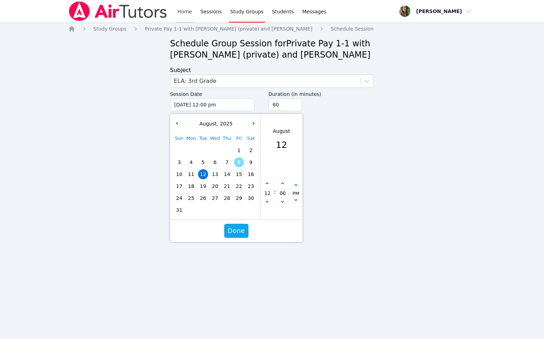
click at [178, 12] on link "Home" at bounding box center [184, 11] width 17 height 22
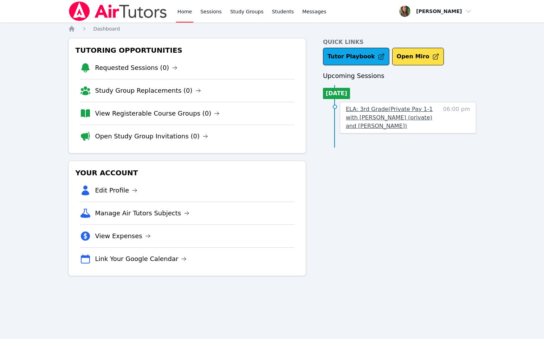
click at [373, 121] on span "ELA: 3rd Grade ( Private Pay 1-1 with [PERSON_NAME] (private) and [PERSON_NAME]…" at bounding box center [389, 118] width 87 height 24
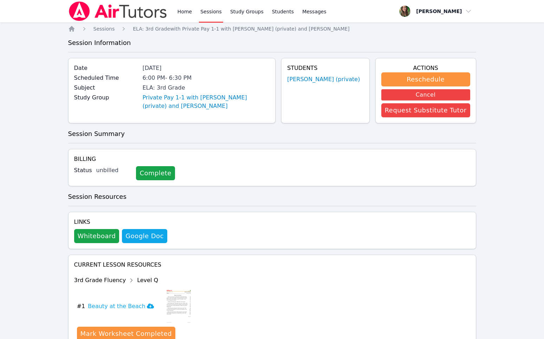
click at [88, 228] on div "Links Whiteboard Hidden Google Doc" at bounding box center [120, 230] width 93 height 25
click at [93, 234] on button "Whiteboard" at bounding box center [96, 236] width 45 height 14
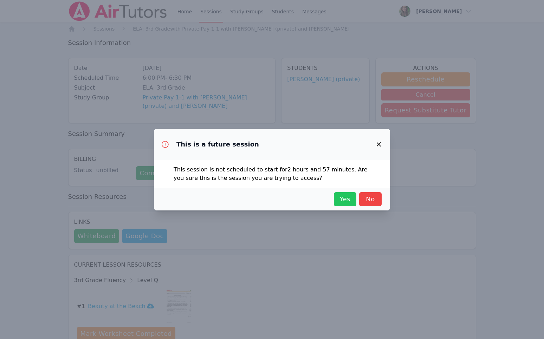
click at [340, 192] on button "Yes" at bounding box center [345, 199] width 22 height 14
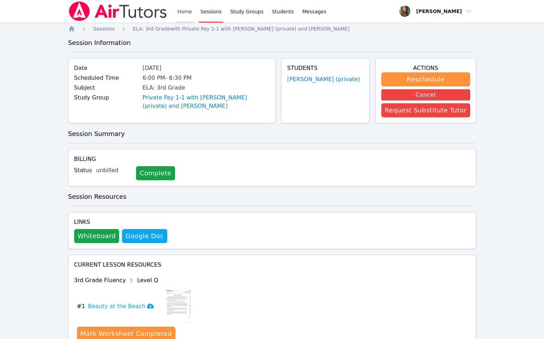
click at [185, 12] on link "Home" at bounding box center [184, 11] width 17 height 22
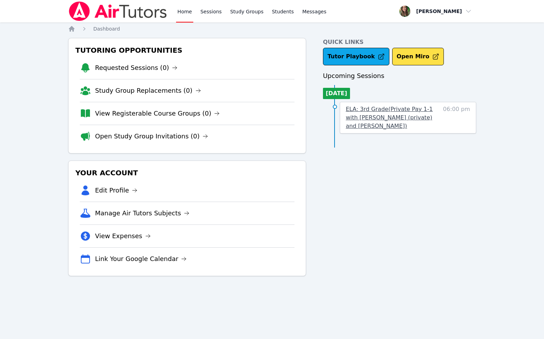
click at [392, 121] on link "ELA: 3rd Grade ( Private Pay 1-1 with [PERSON_NAME] (private) and [PERSON_NAME]…" at bounding box center [392, 117] width 93 height 25
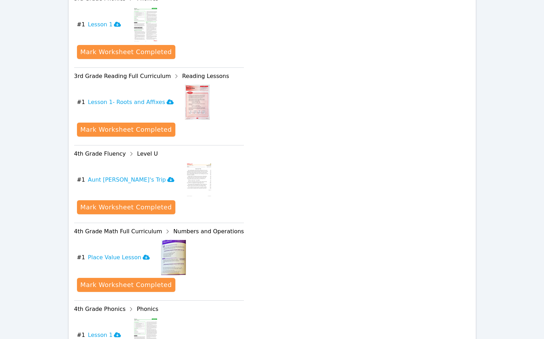
scroll to position [360, 0]
